Goal: Information Seeking & Learning: Learn about a topic

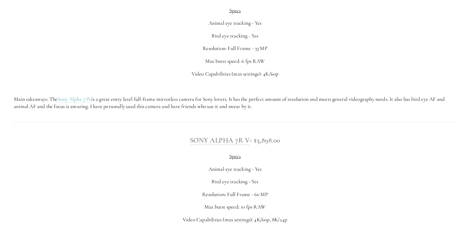
scroll to position [1476, 0]
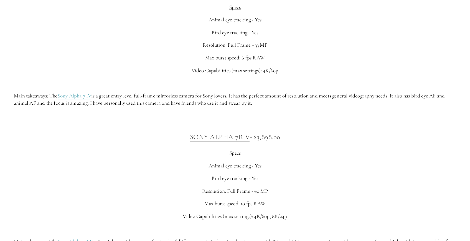
drag, startPoint x: 156, startPoint y: 105, endPoint x: 179, endPoint y: 114, distance: 25.4
click at [179, 107] on p "Main takeaways: The Sony Alpha 7 IV is a great entry level full-frame mirrorles…" at bounding box center [235, 99] width 442 height 15
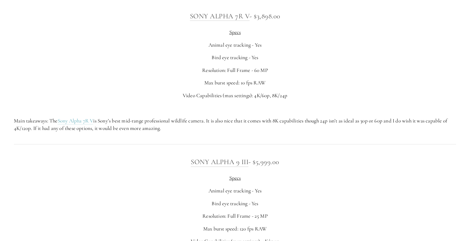
scroll to position [1598, 0]
drag, startPoint x: 165, startPoint y: 129, endPoint x: 191, endPoint y: 138, distance: 28.1
click at [191, 131] on p "Main takeaways: The Sony Alpha 7R V is Sony’s best mid-range professional wildl…" at bounding box center [235, 123] width 442 height 15
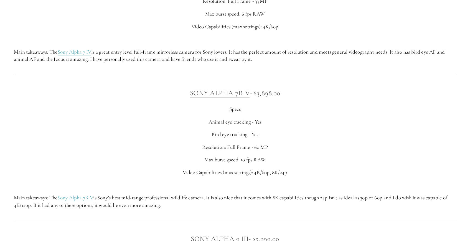
scroll to position [1521, 0]
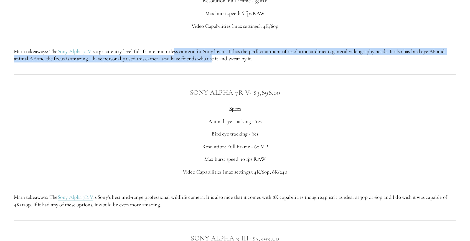
drag, startPoint x: 176, startPoint y: 60, endPoint x: 212, endPoint y: 69, distance: 36.4
click at [212, 62] on p "Main takeaways: The Sony Alpha 7 IV is a great entry level full-frame mirrorles…" at bounding box center [235, 55] width 442 height 15
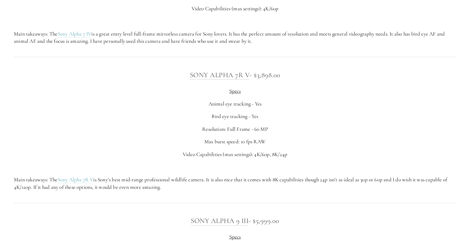
scroll to position [1545, 0]
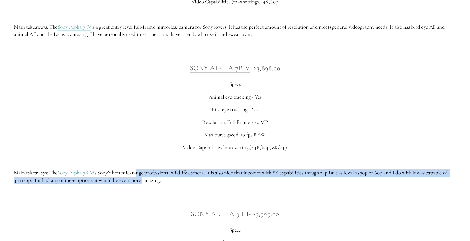
drag, startPoint x: 137, startPoint y: 180, endPoint x: 143, endPoint y: 187, distance: 8.6
click at [143, 184] on p "Main takeaways: The Sony Alpha 7R V is Sony’s best mid-range professional wildl…" at bounding box center [235, 176] width 442 height 15
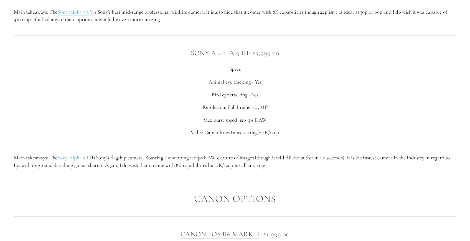
scroll to position [1707, 0]
drag, startPoint x: 177, startPoint y: 163, endPoint x: 202, endPoint y: 175, distance: 27.9
click at [202, 172] on div "Sony Alpha 9 III - $5,999.00 Specs Animal eye tracking - Yes Bird eye tracking …" at bounding box center [235, 107] width 452 height 131
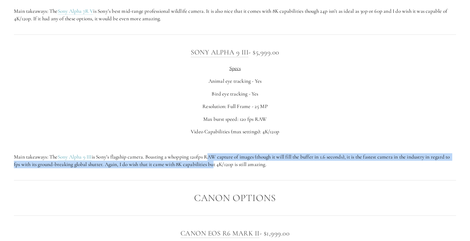
drag, startPoint x: 210, startPoint y: 166, endPoint x: 221, endPoint y: 173, distance: 13.3
click at [221, 168] on p "Main takeaways: The Sony Alpha 9 III is Sony’s flagship camera. Boasting a whop…" at bounding box center [235, 160] width 442 height 15
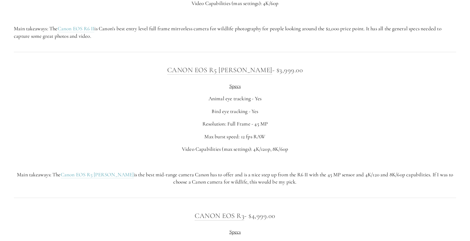
scroll to position [2016, 0]
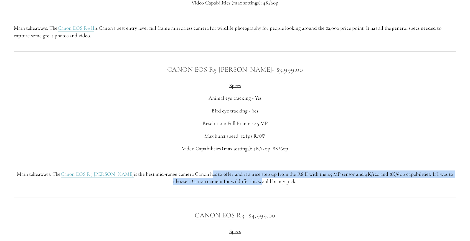
drag, startPoint x: 188, startPoint y: 184, endPoint x: 248, endPoint y: 187, distance: 60.0
click at [248, 185] on p "Main takeaways: The Canon EOS R5 [PERSON_NAME] is the best mid-range camera Can…" at bounding box center [235, 177] width 442 height 15
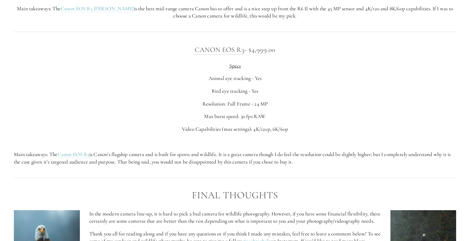
scroll to position [2193, 0]
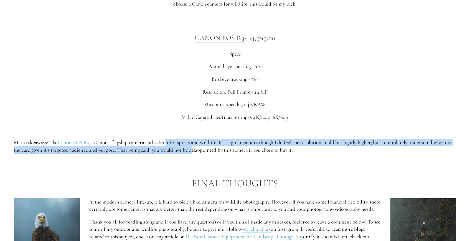
drag, startPoint x: 170, startPoint y: 150, endPoint x: 197, endPoint y: 160, distance: 29.6
click at [197, 153] on p "Main takeaways: The Canon EOS R3 is Canon’s flagship camera and is built for sp…" at bounding box center [235, 146] width 442 height 15
drag, startPoint x: 213, startPoint y: 152, endPoint x: 233, endPoint y: 157, distance: 20.4
click at [233, 153] on p "Main takeaways: The Canon EOS R3 is Canon’s flagship camera and is built for sp…" at bounding box center [235, 146] width 442 height 15
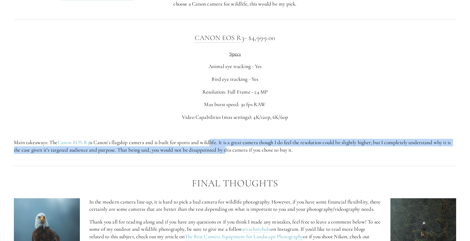
click at [233, 153] on p "Main takeaways: The Canon EOS R3 is Canon’s flagship camera and is built for sp…" at bounding box center [235, 146] width 442 height 15
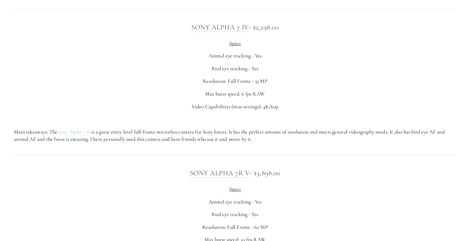
scroll to position [1441, 0]
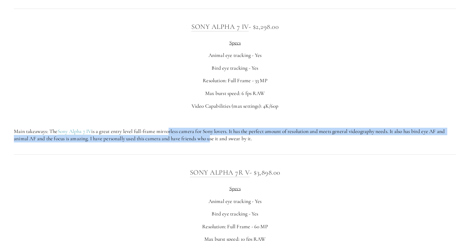
drag, startPoint x: 170, startPoint y: 141, endPoint x: 209, endPoint y: 147, distance: 39.7
click at [209, 142] on p "Main takeaways: The Sony Alpha 7 IV is a great entry level full-frame mirrorles…" at bounding box center [235, 135] width 442 height 15
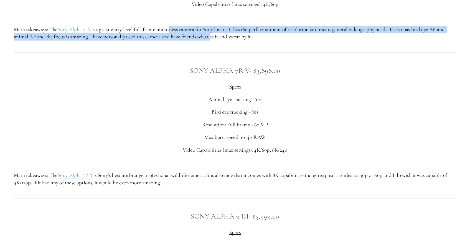
scroll to position [1542, 0]
